Goal: Task Accomplishment & Management: Manage account settings

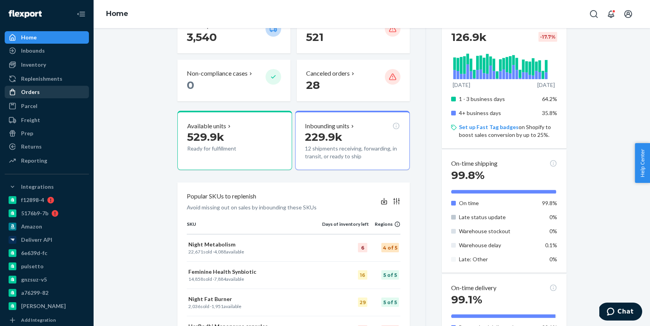
scroll to position [120, 0]
click at [47, 94] on div "Orders" at bounding box center [46, 92] width 83 height 11
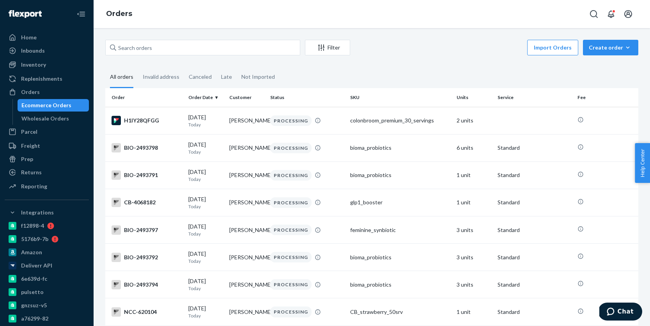
click at [71, 105] on div "Ecommerce Orders" at bounding box center [53, 105] width 70 height 11
paste input "4063759"
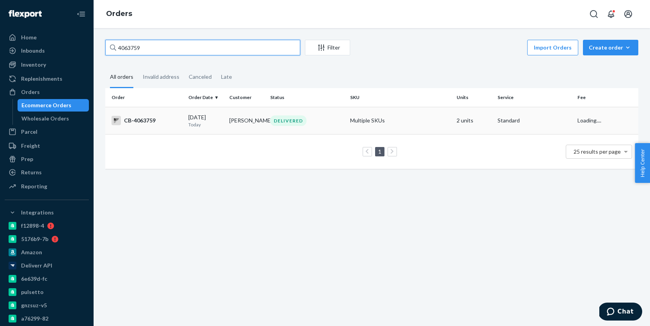
type input "4063759"
click at [170, 114] on td "CB-4063759" at bounding box center [145, 120] width 80 height 27
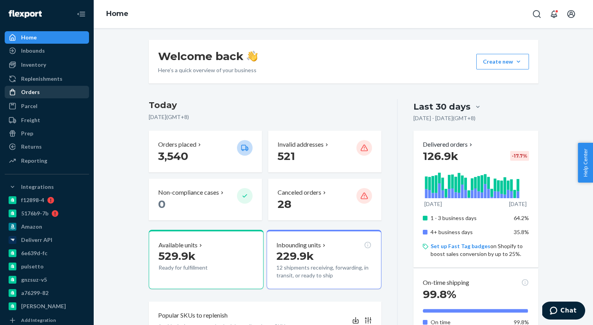
click at [45, 94] on div "Orders" at bounding box center [46, 92] width 83 height 11
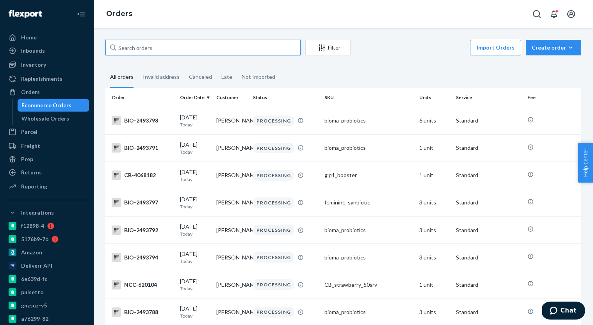
paste input "4063759"
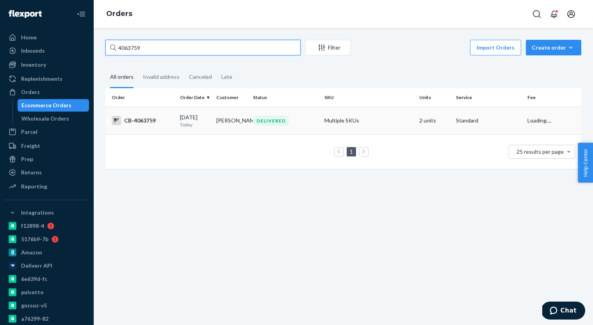
type input "4063759"
click at [192, 120] on div "08/20/2025 Today" at bounding box center [195, 121] width 30 height 14
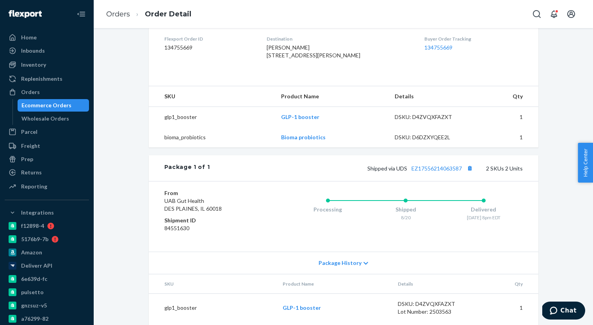
scroll to position [199, 0]
click at [457, 171] on link "EZ17556214063587" at bounding box center [436, 168] width 50 height 7
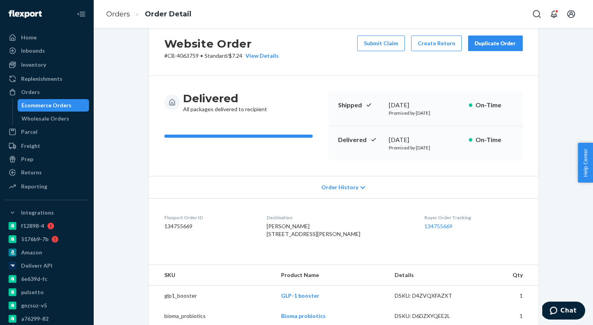
scroll to position [0, 0]
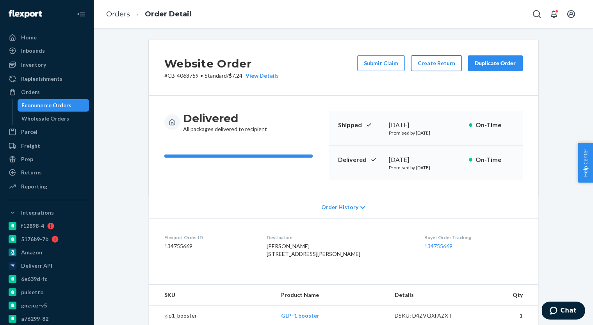
click at [440, 59] on button "Create Return" at bounding box center [436, 63] width 51 height 16
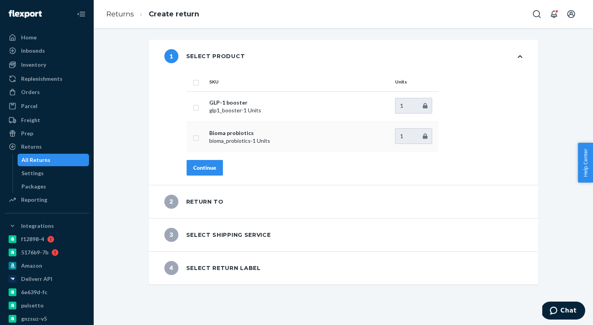
click at [197, 137] on input "checkbox" at bounding box center [196, 137] width 6 height 8
checkbox input "true"
click at [215, 169] on div "Continue" at bounding box center [204, 168] width 23 height 8
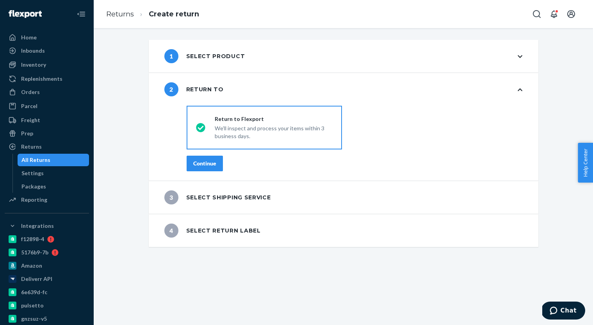
click at [204, 168] on button "Continue" at bounding box center [204, 164] width 36 height 16
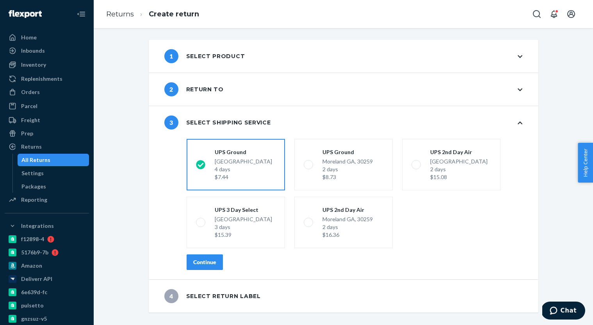
click at [206, 267] on button "Continue" at bounding box center [204, 262] width 36 height 16
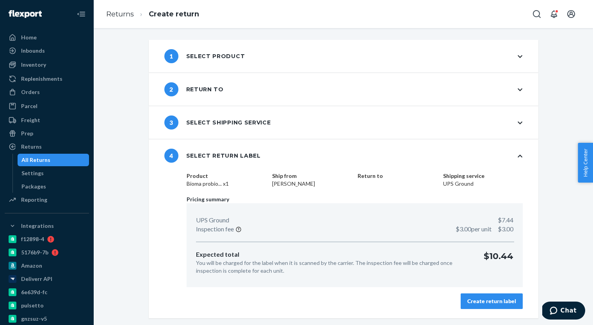
click at [515, 299] on div "Create return label" at bounding box center [491, 301] width 49 height 8
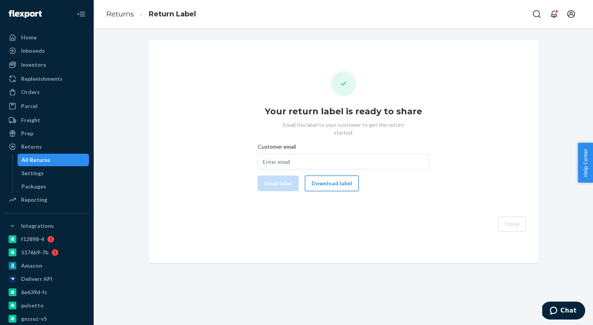
click at [327, 176] on button "Download label" at bounding box center [332, 184] width 54 height 16
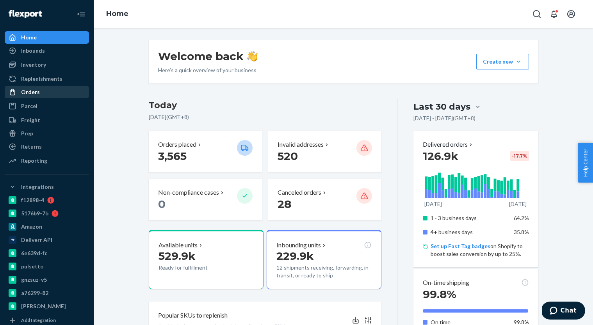
click at [42, 95] on div "Orders" at bounding box center [46, 92] width 83 height 11
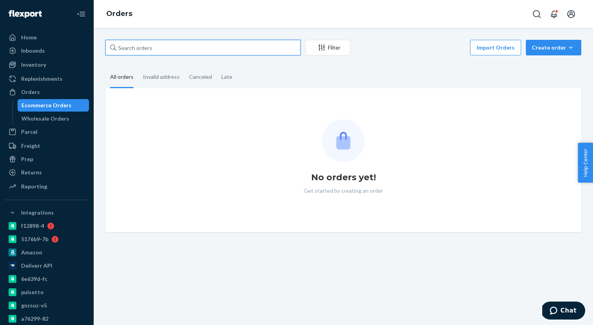
paste input "3998886"
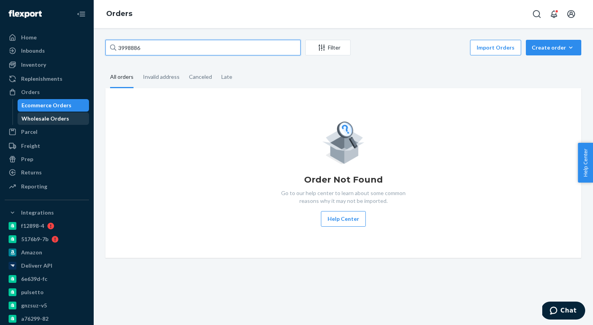
type input "3998886"
click at [60, 115] on div "Wholesale Orders" at bounding box center [45, 119] width 48 height 8
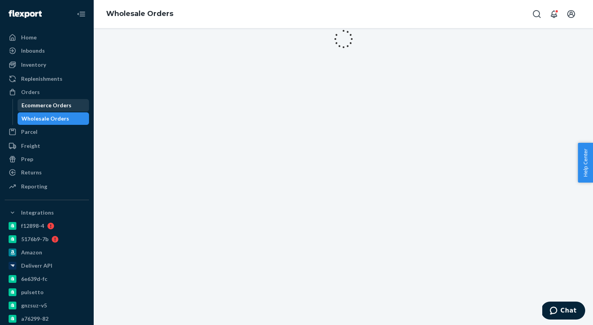
click at [60, 106] on div "Ecommerce Orders" at bounding box center [46, 105] width 50 height 8
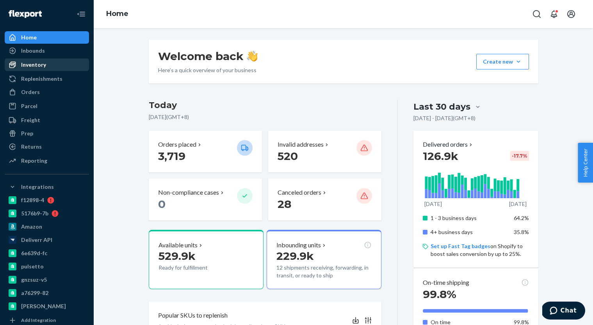
click at [51, 66] on div "Inventory" at bounding box center [46, 64] width 83 height 11
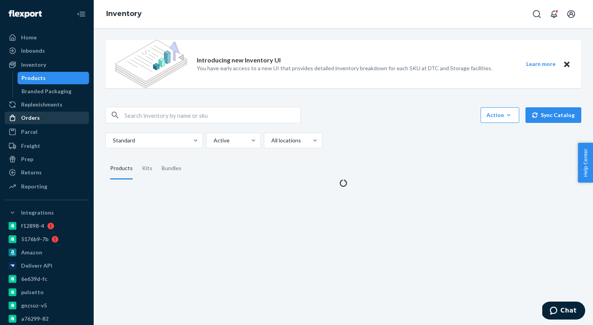
click at [49, 116] on div "Orders" at bounding box center [46, 117] width 83 height 11
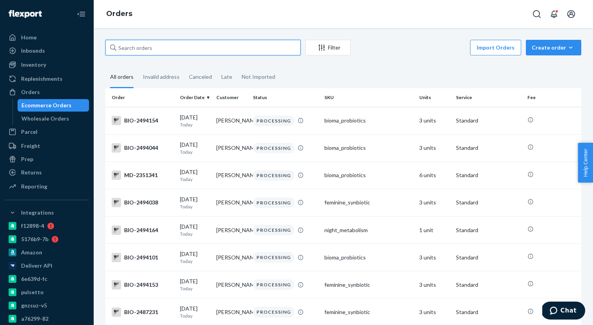
paste input "3998886"
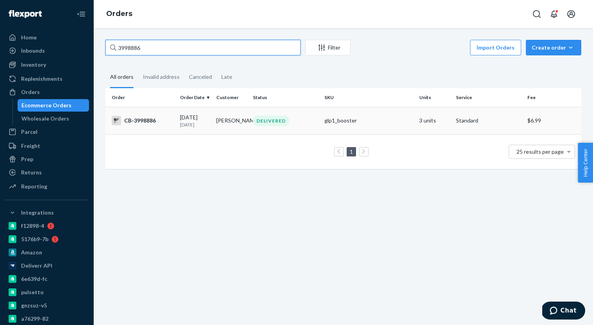
type input "3998886"
click at [188, 120] on div "08/04/2025 16 days ago" at bounding box center [195, 121] width 30 height 14
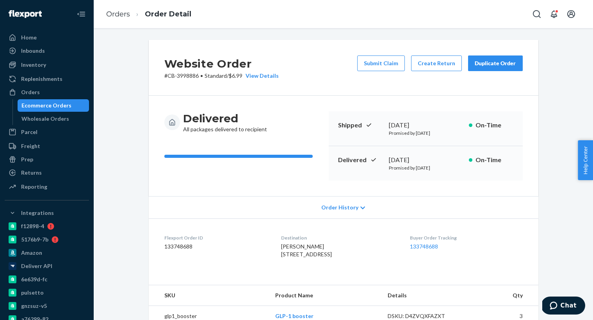
click at [66, 104] on div "Ecommerce Orders" at bounding box center [46, 105] width 50 height 8
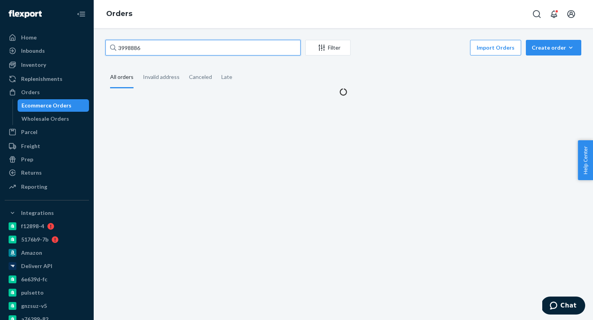
click at [178, 44] on input "3998886" at bounding box center [202, 48] width 195 height 16
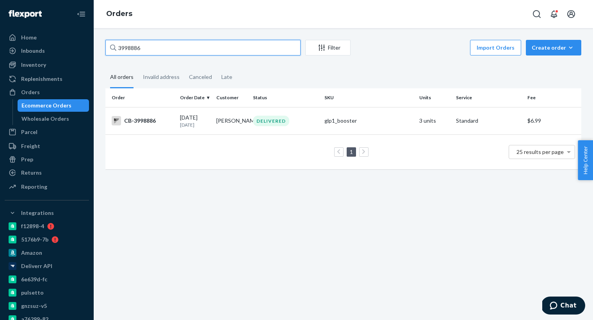
click at [176, 50] on input "3998886" at bounding box center [202, 48] width 195 height 16
paste input "4069473"
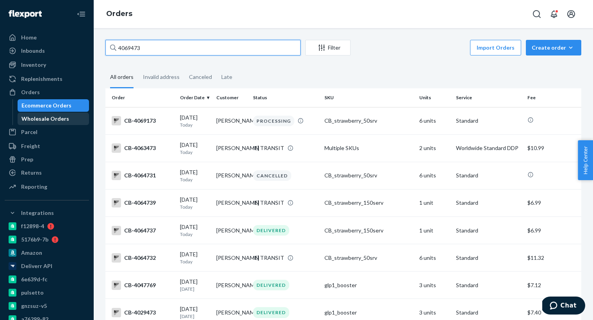
type input "4069473"
click at [45, 119] on div "Wholesale Orders" at bounding box center [45, 119] width 48 height 8
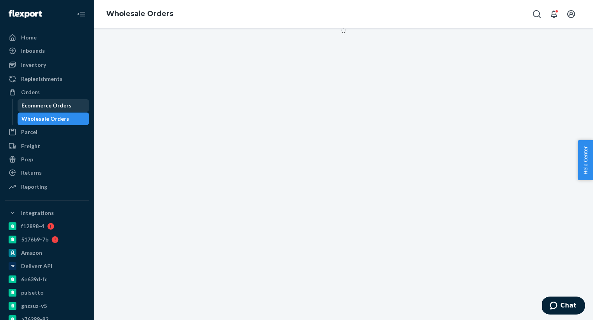
click at [55, 109] on div "Ecommerce Orders" at bounding box center [46, 105] width 50 height 8
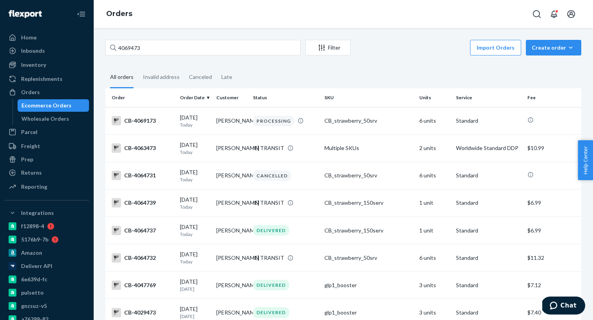
drag, startPoint x: 60, startPoint y: 114, endPoint x: 59, endPoint y: 108, distance: 5.9
click at [60, 115] on div "Wholesale Orders" at bounding box center [45, 119] width 48 height 8
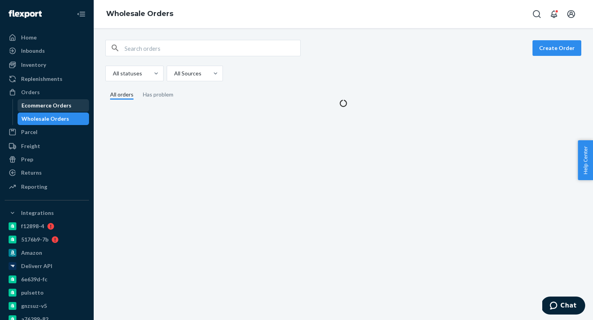
click at [59, 106] on div "Ecommerce Orders" at bounding box center [46, 105] width 50 height 8
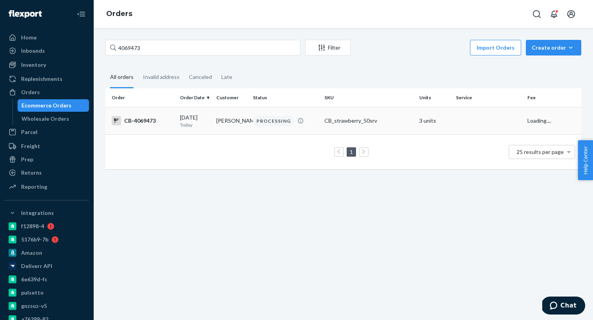
click at [269, 116] on div "PROCESSING" at bounding box center [273, 120] width 41 height 11
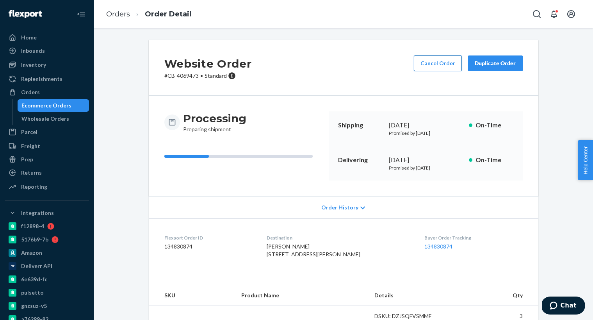
click at [440, 64] on button "Cancel Order" at bounding box center [438, 63] width 48 height 16
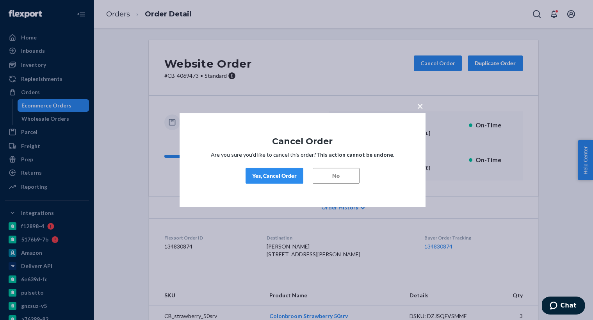
click at [281, 179] on div "Yes, Cancel Order" at bounding box center [274, 176] width 44 height 8
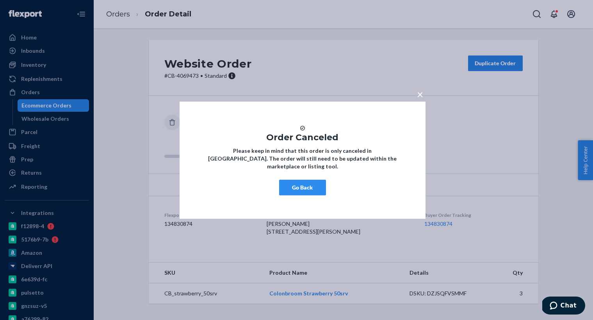
click at [299, 190] on button "Go Back" at bounding box center [302, 187] width 47 height 16
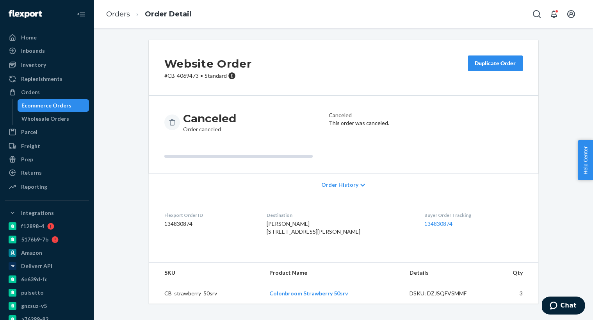
click at [54, 105] on div "Ecommerce Orders" at bounding box center [46, 105] width 50 height 8
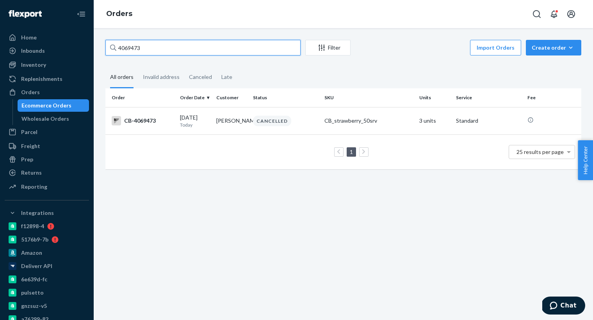
paste input "3785771"
type input "3785771"
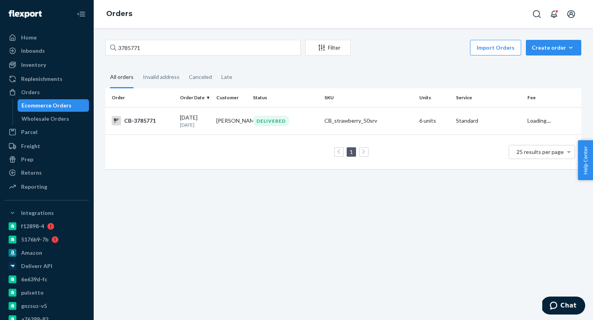
click at [202, 128] on td "06/06/2025 2 months ago" at bounding box center [195, 120] width 36 height 27
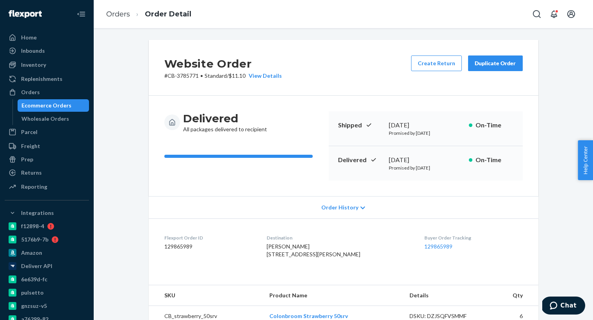
click at [399, 161] on div "June 9, 2025" at bounding box center [426, 159] width 74 height 9
copy div "June 9, 2025"
click at [56, 105] on div "Ecommerce Orders" at bounding box center [46, 105] width 50 height 8
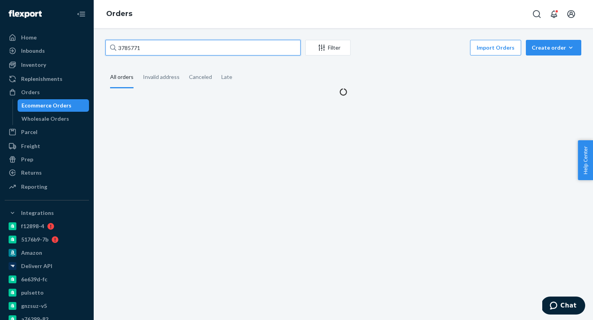
click at [177, 49] on input "3785771" at bounding box center [202, 48] width 195 height 16
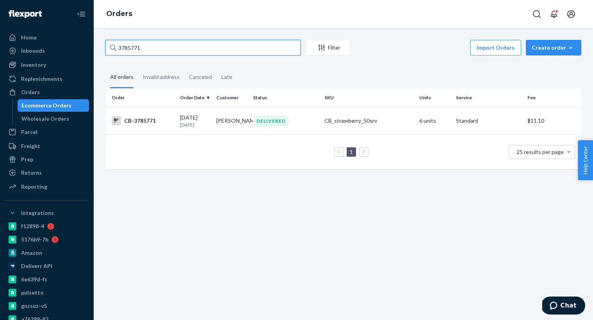
paste input "4065598"
type input "4065598"
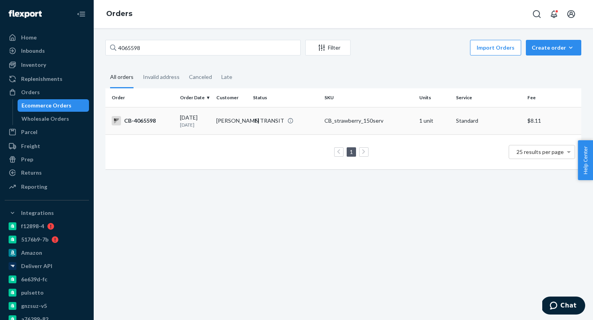
click at [197, 119] on div "08/20/2025 1 day ago" at bounding box center [195, 121] width 30 height 14
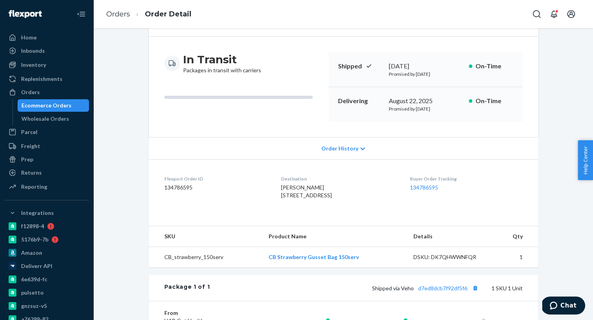
scroll to position [67, 0]
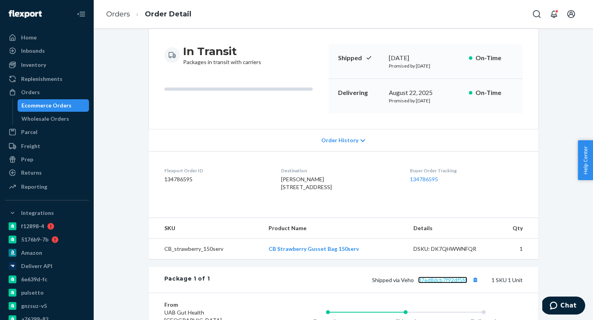
click at [427, 283] on link "d7ed8dcb7f92df5f6" at bounding box center [442, 279] width 49 height 7
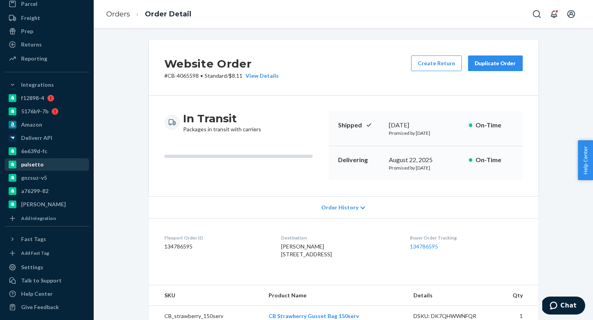
scroll to position [131, 0]
